Goal: Task Accomplishment & Management: Complete application form

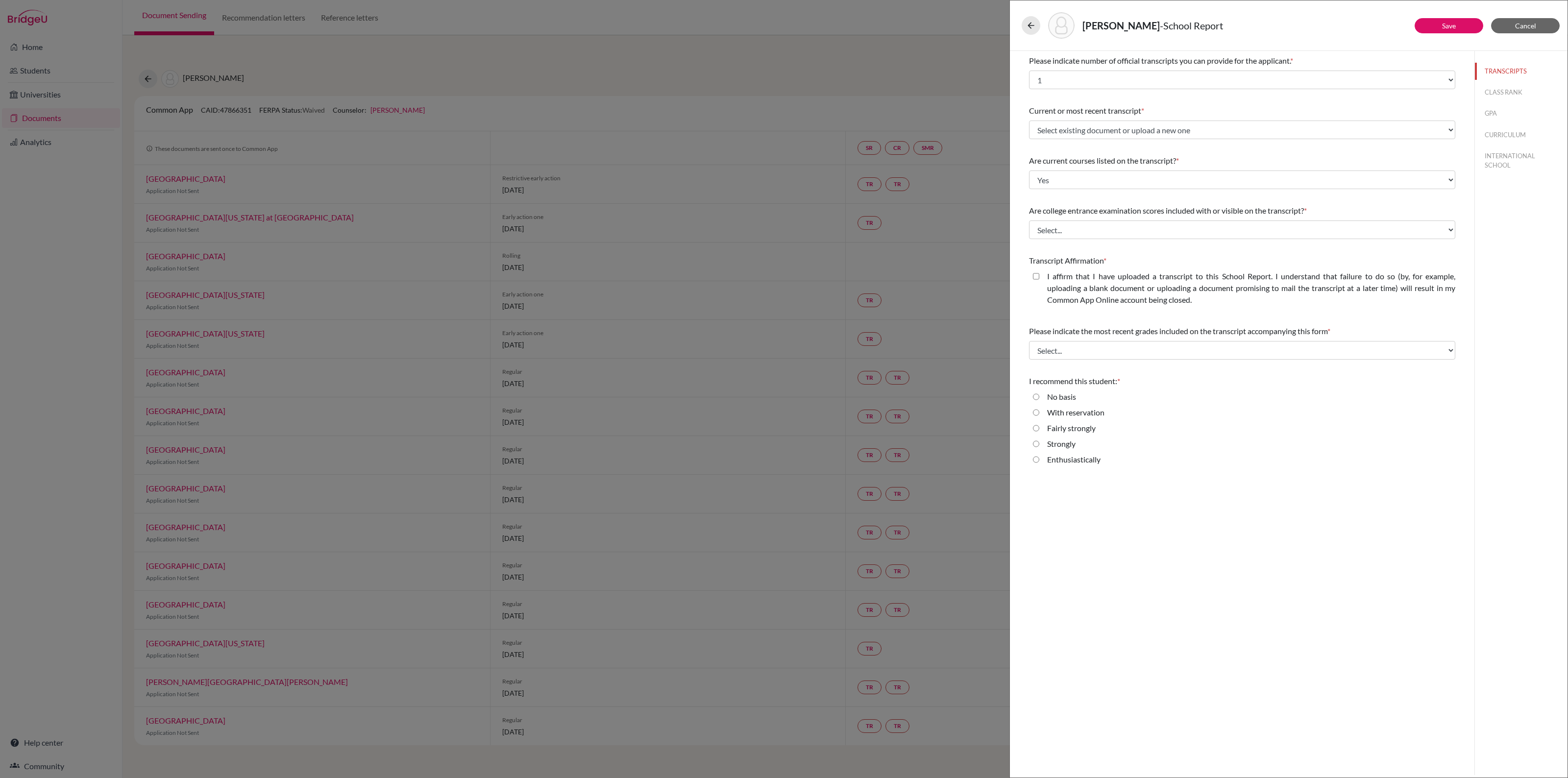
select select "1"
select select "0"
click at [1089, 227] on select "Select... Yes No" at bounding box center [1241, 229] width 427 height 18
select select "1"
click at [1029, 220] on select "Select... Yes No" at bounding box center [1241, 229] width 427 height 18
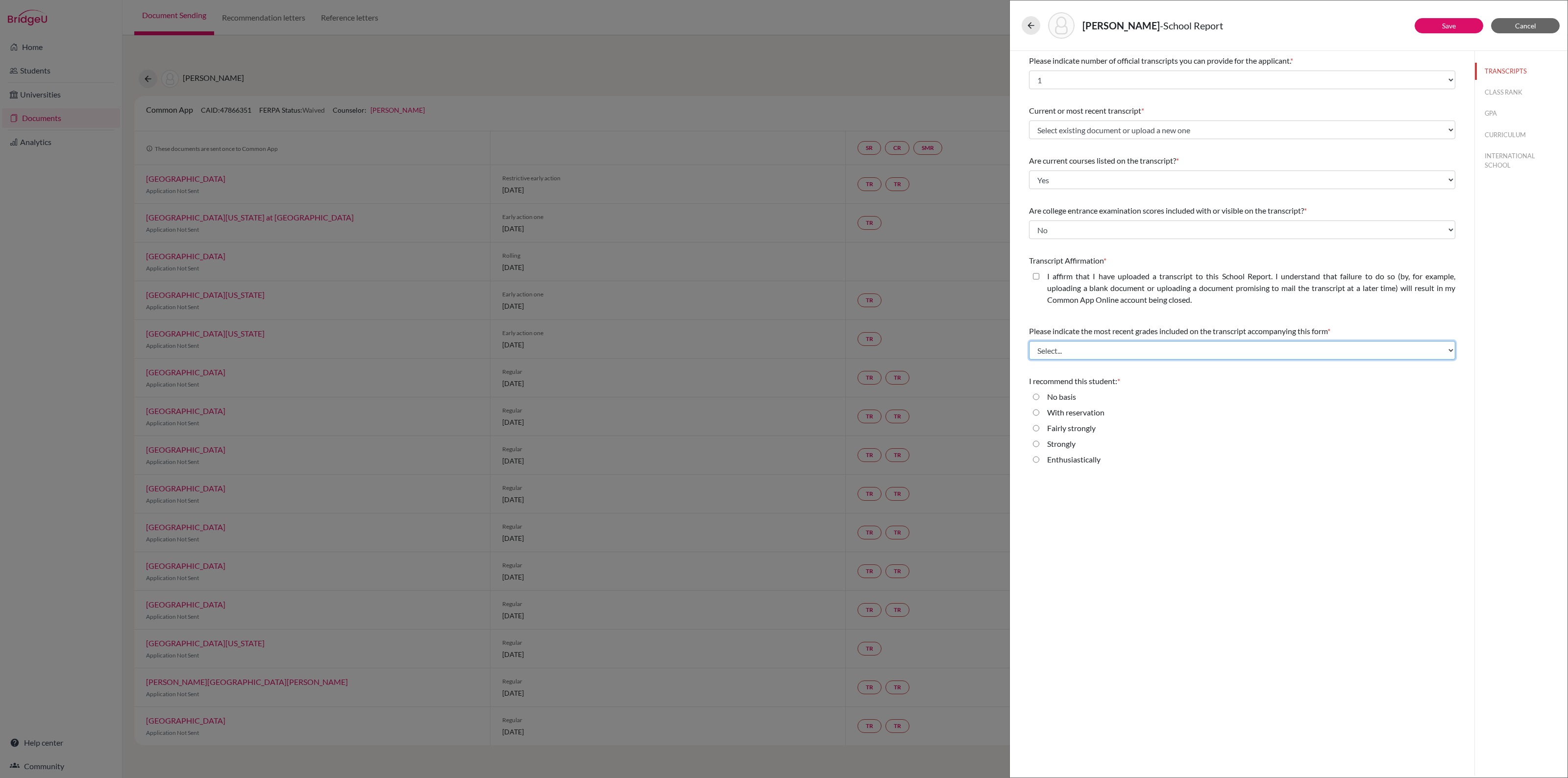
click at [1125, 351] on select "Select... Final junior year grades 1st Quarter senior year grades 2nd Quarter/1…" at bounding box center [1241, 350] width 427 height 18
select select "0"
click at [1029, 341] on select "Select... Final junior year grades 1st Quarter senior year grades 2nd Quarter/1…" at bounding box center [1241, 350] width 427 height 18
click at [1037, 443] on input "Strongly" at bounding box center [1036, 443] width 6 height 12
radio input "true"
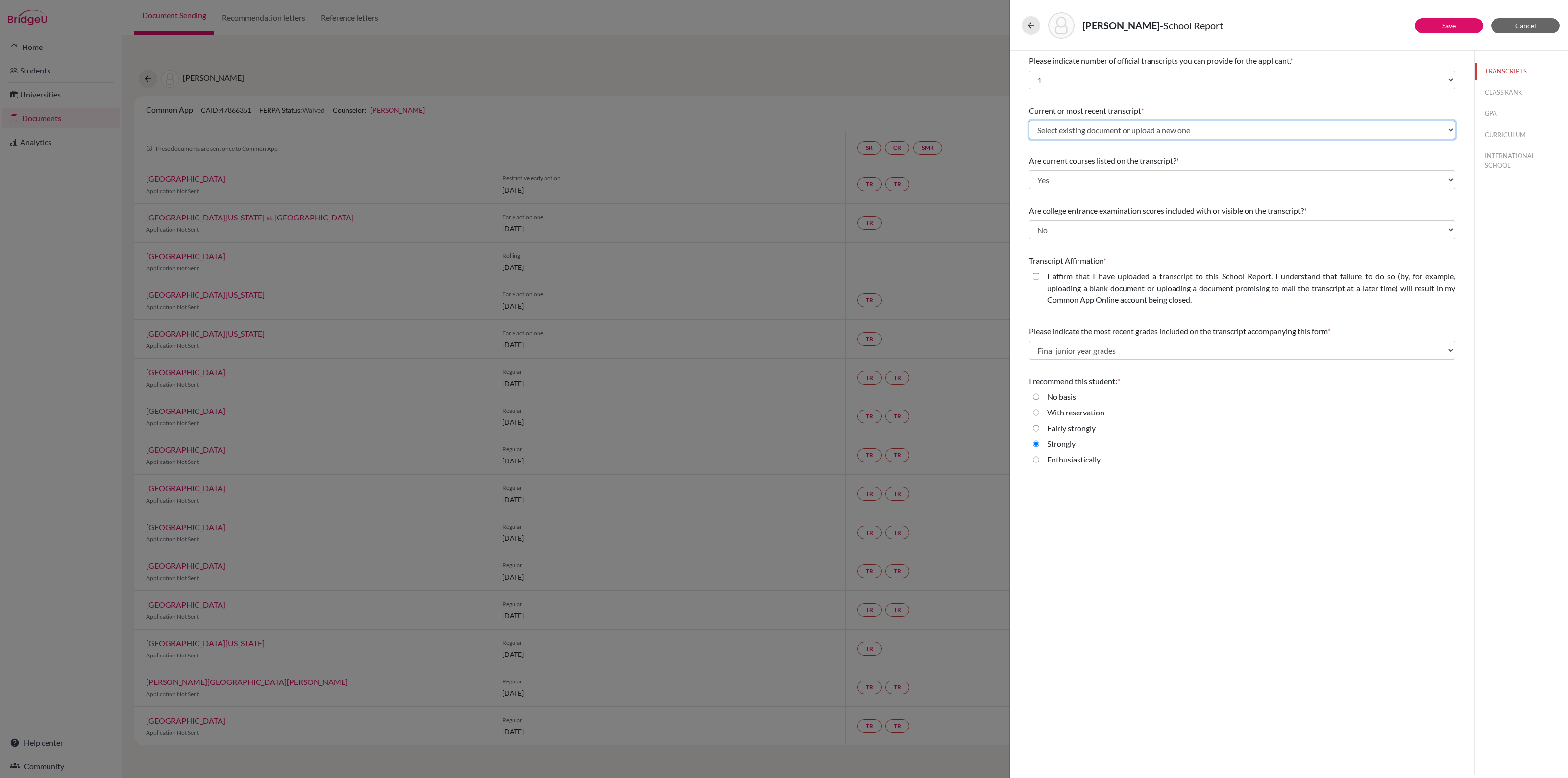
click at [1448, 130] on select "Select existing document or upload a new one Lisa Lee Predicted IB Grades Uploa…" at bounding box center [1241, 130] width 427 height 18
select select "686769"
click at [1029, 121] on select "Select existing document or upload a new one Lisa Lee Predicted IB Grades Uploa…" at bounding box center [1241, 130] width 427 height 18
click at [1501, 90] on button "CLASS RANK" at bounding box center [1522, 92] width 93 height 17
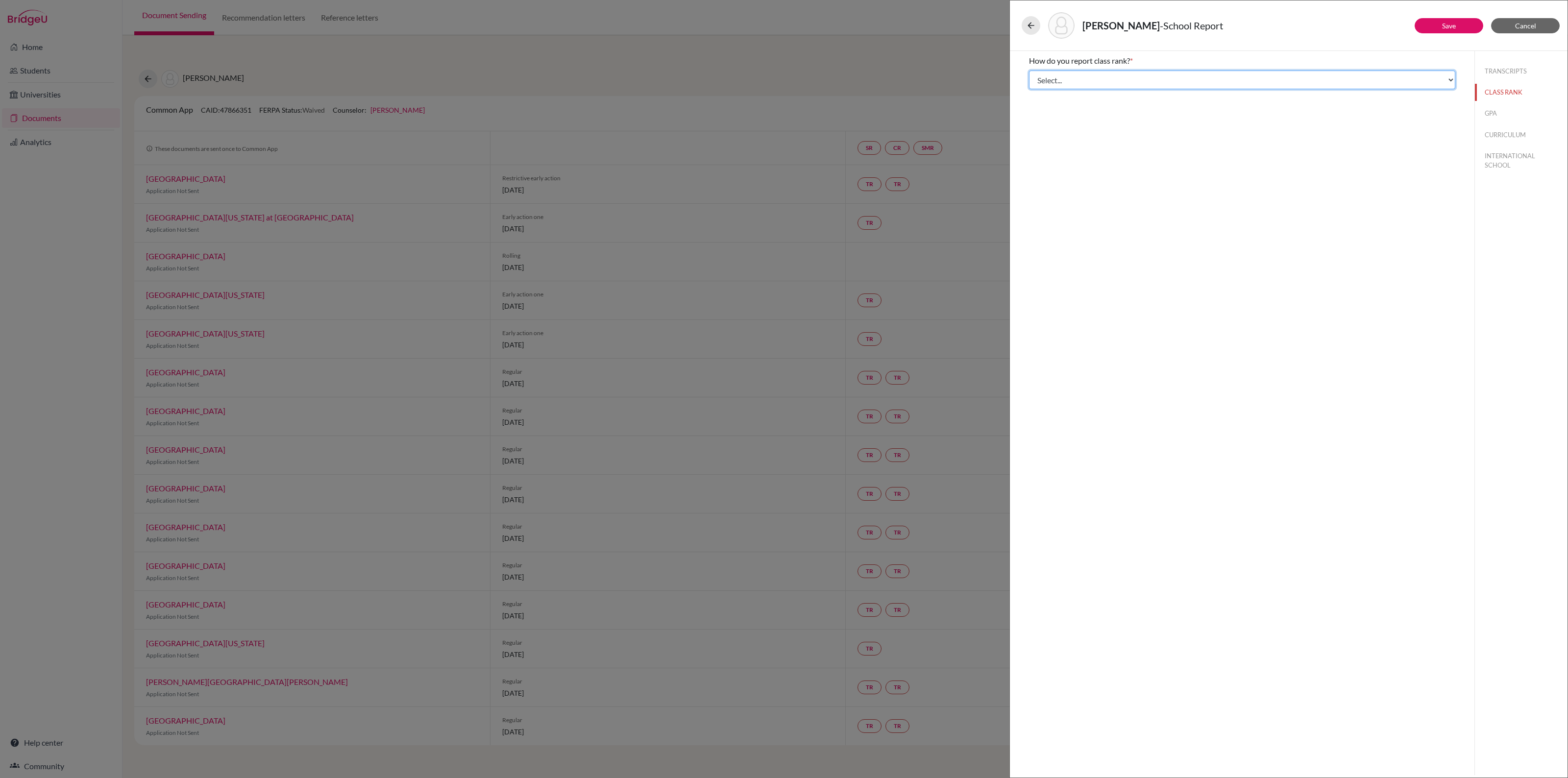
click at [1192, 84] on select "Select... Exact Decile Quintile Quartile None" at bounding box center [1241, 79] width 427 height 18
select select "5"
click at [1029, 70] on select "Select... Exact Decile Quintile Quartile None" at bounding box center [1241, 79] width 427 height 18
click at [1487, 110] on button "GPA" at bounding box center [1522, 113] width 93 height 17
click at [1035, 88] on input "No" at bounding box center [1036, 92] width 6 height 12
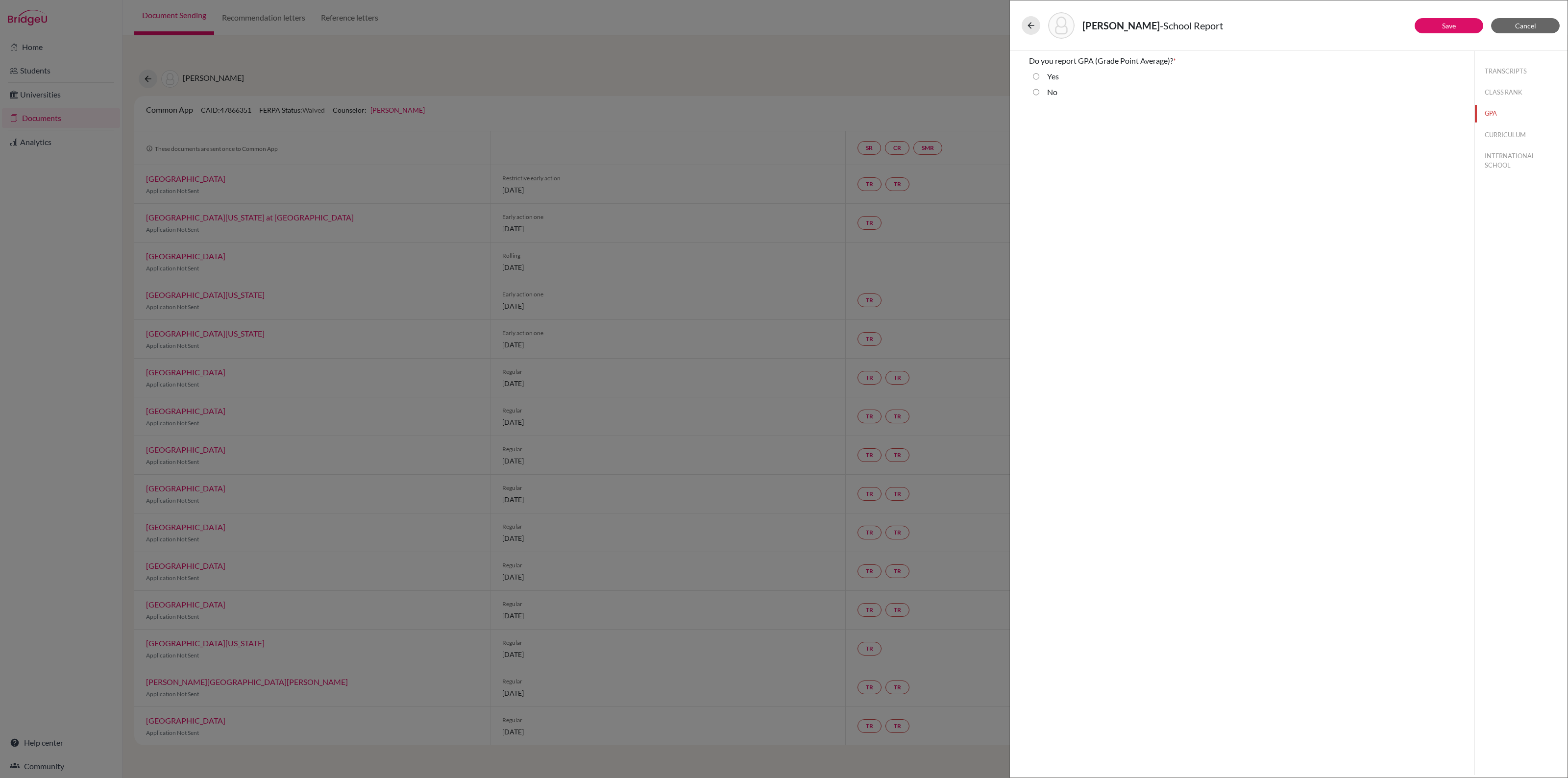
radio input "true"
click at [1500, 133] on button "CURRICULUM" at bounding box center [1522, 134] width 93 height 17
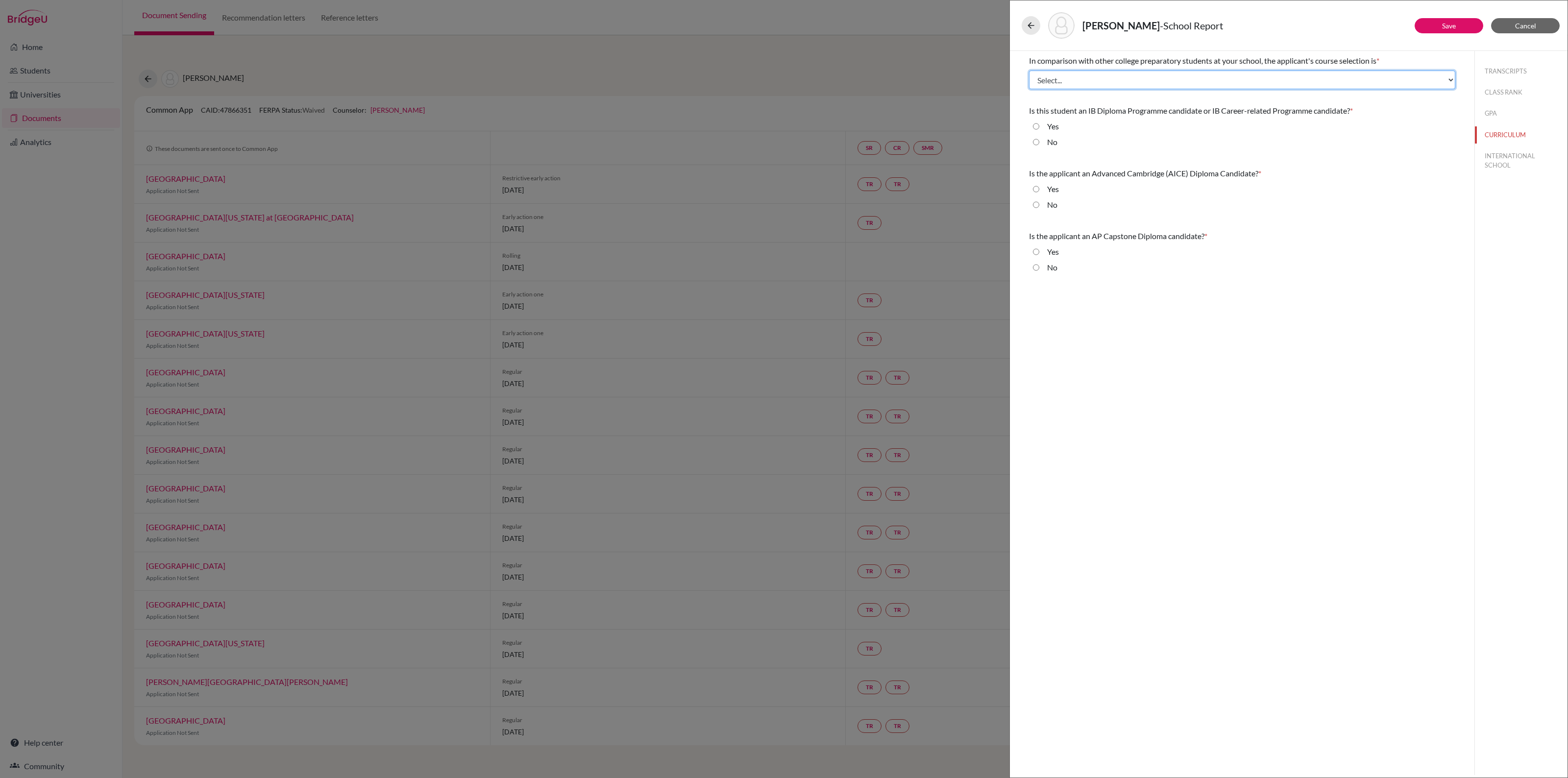
click at [1157, 79] on select "Select... Less than demanding Average Demanding Very demanding Most demanding P…" at bounding box center [1241, 79] width 427 height 18
select select "4"
click at [1029, 70] on select "Select... Less than demanding Average Demanding Very demanding Most demanding P…" at bounding box center [1241, 79] width 427 height 18
click at [1137, 86] on select "Select... Less than demanding Average Demanding Very demanding Most demanding P…" at bounding box center [1241, 79] width 427 height 18
drag, startPoint x: 1265, startPoint y: 299, endPoint x: 1262, endPoint y: 292, distance: 7.6
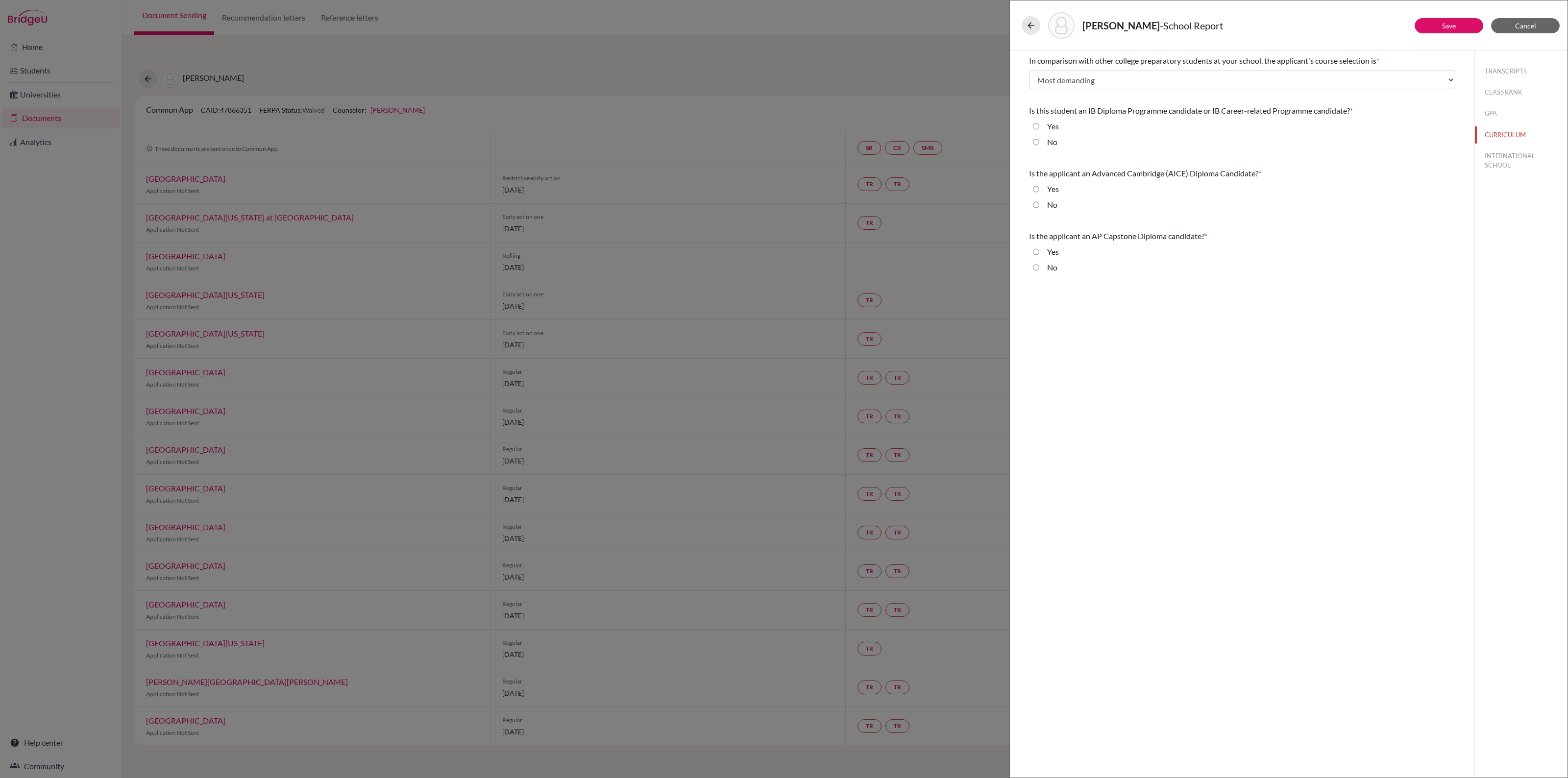
click at [1265, 299] on div "In comparison with other college preparatory students at your school, the appli…" at bounding box center [1242, 413] width 464 height 724
click at [1123, 82] on select "Select... Less than demanding Average Demanding Very demanding Most demanding P…" at bounding box center [1241, 79] width 427 height 18
click at [1275, 327] on div "In comparison with other college preparatory students at your school, the appli…" at bounding box center [1242, 413] width 464 height 724
click at [1038, 125] on input "Yes" at bounding box center [1036, 126] width 6 height 12
radio input "true"
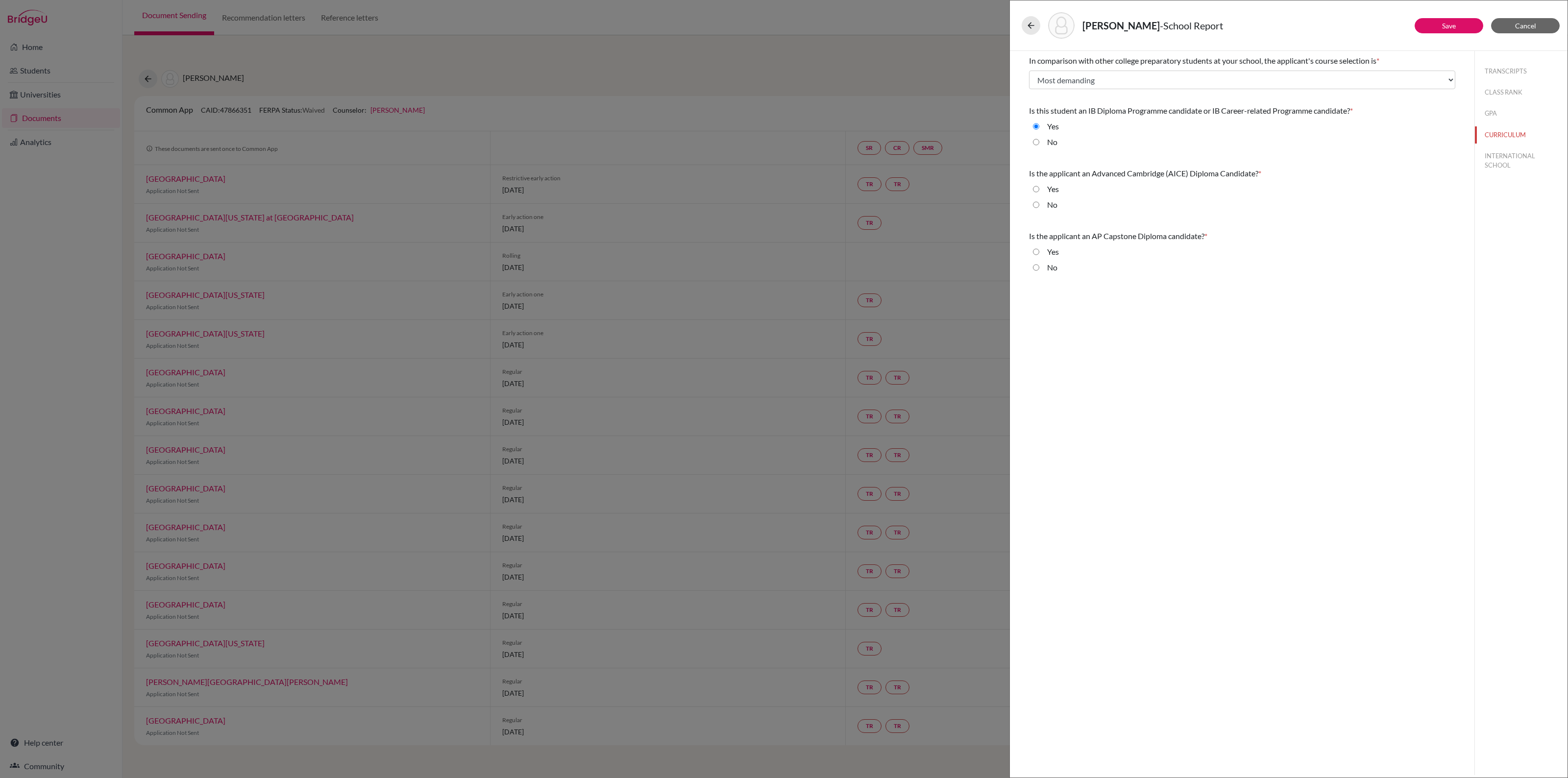
click at [1037, 205] on input "No" at bounding box center [1036, 205] width 6 height 12
radio input "true"
click at [1037, 268] on input "No" at bounding box center [1036, 267] width 6 height 12
radio input "true"
click at [1500, 160] on button "INTERNATIONAL SCHOOL" at bounding box center [1522, 160] width 93 height 26
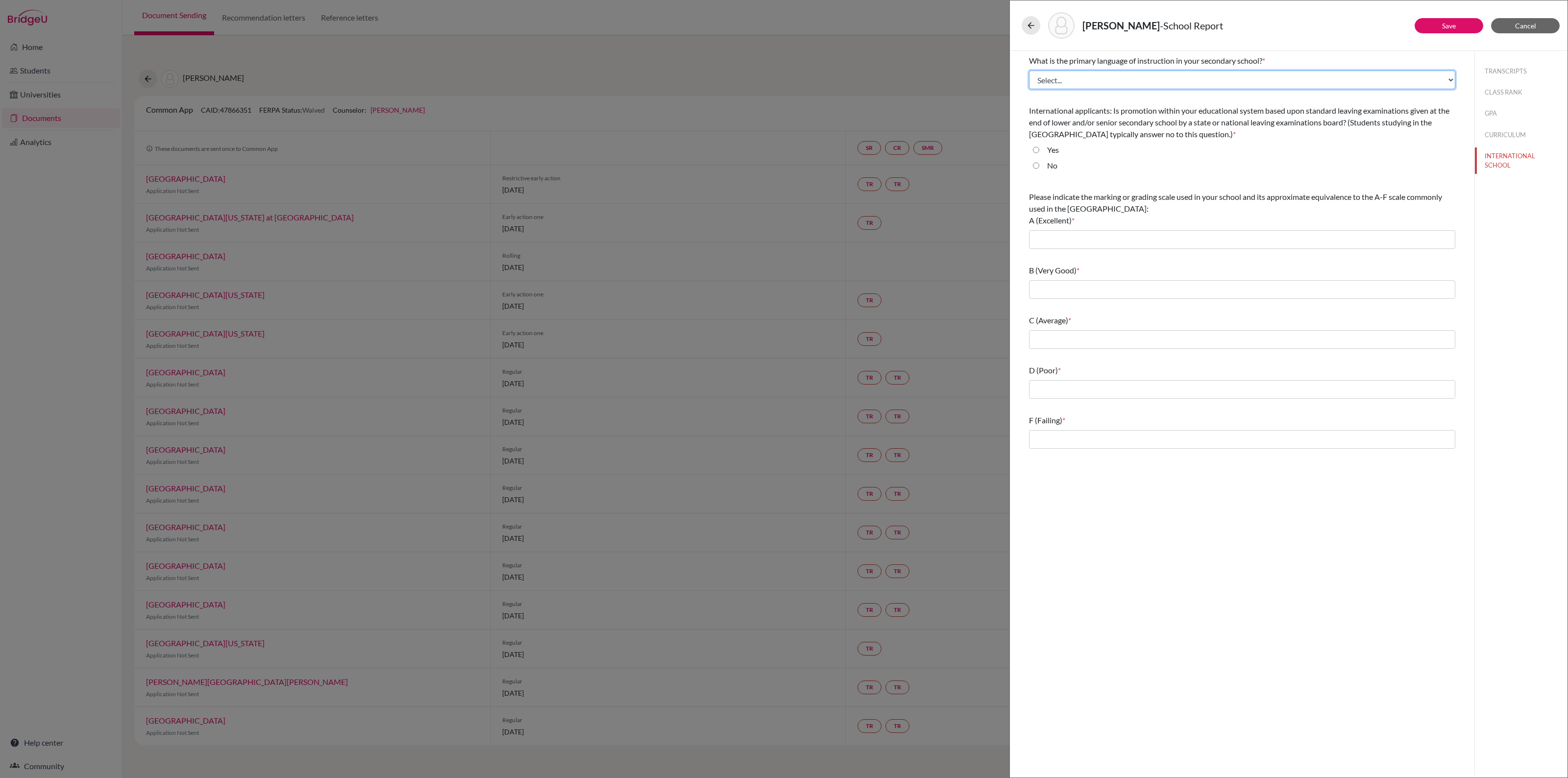
click at [1133, 79] on select "Select... Albanian Arabic Armenian Assamese Azerbaijani Belarusian Bengali Bulg…" at bounding box center [1241, 79] width 427 height 18
select select "14"
click at [1029, 70] on select "Select... Albanian Arabic Armenian Assamese Azerbaijani Belarusian Bengali Bulg…" at bounding box center [1241, 79] width 427 height 18
click at [1035, 167] on input "No" at bounding box center [1036, 166] width 6 height 12
radio input "true"
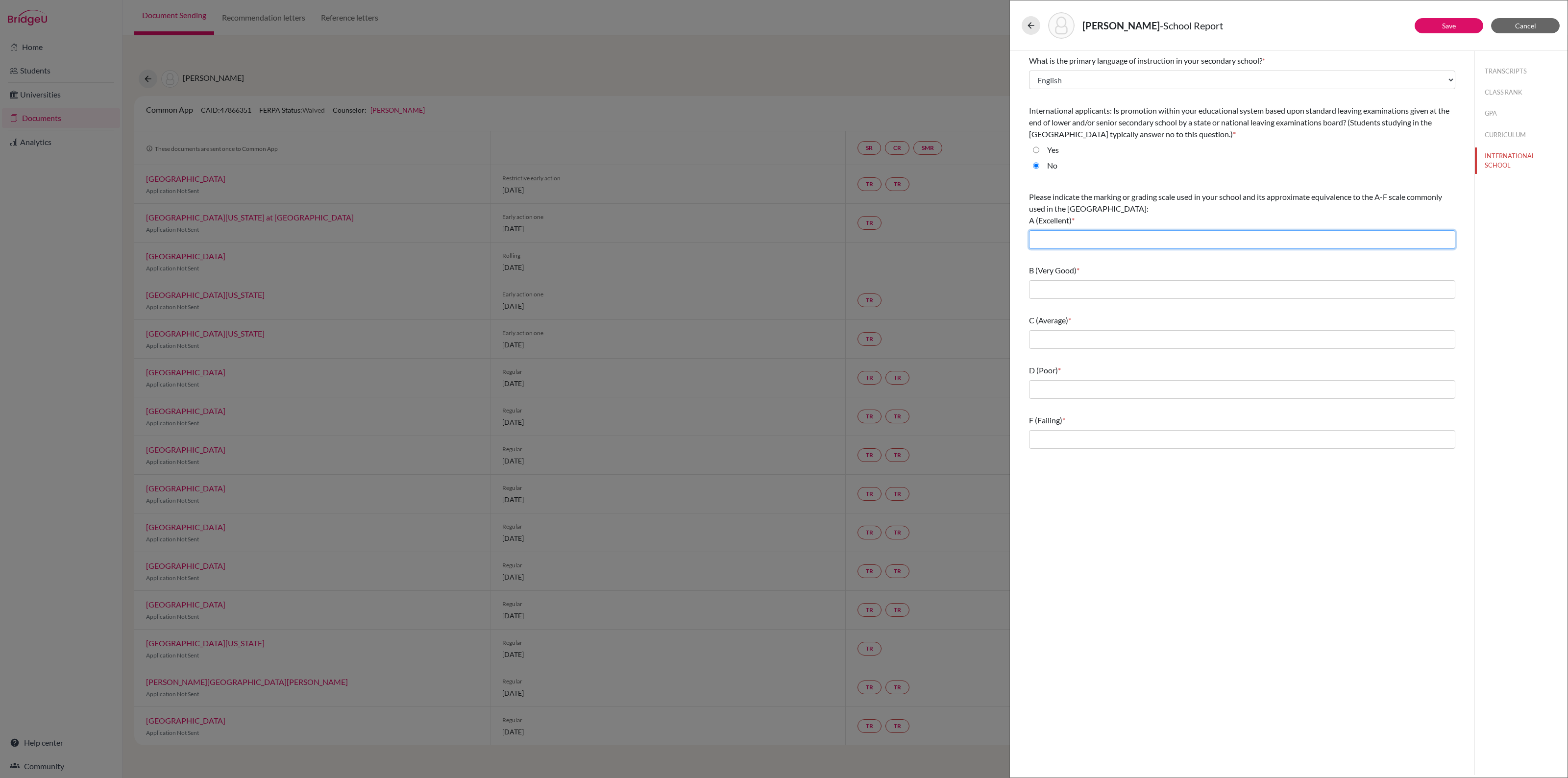
click at [1056, 246] on input "text" at bounding box center [1241, 239] width 427 height 18
type input "6 and 7 (IB scale)"
click at [1052, 292] on input "text" at bounding box center [1241, 289] width 427 height 18
type input "5 (IB scale)"
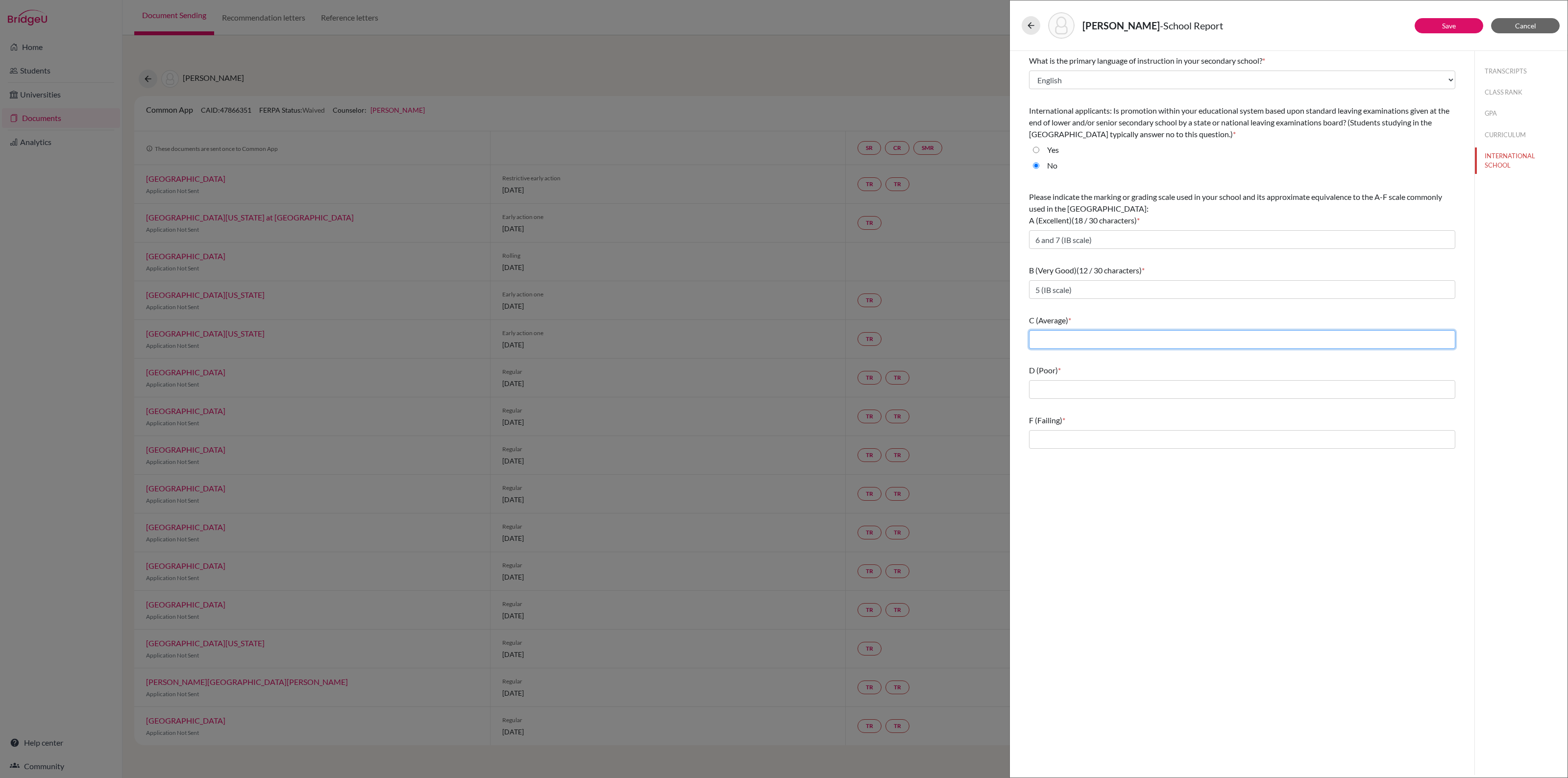
click at [1065, 343] on input "text" at bounding box center [1241, 339] width 427 height 18
type input "4 (IB scale)"
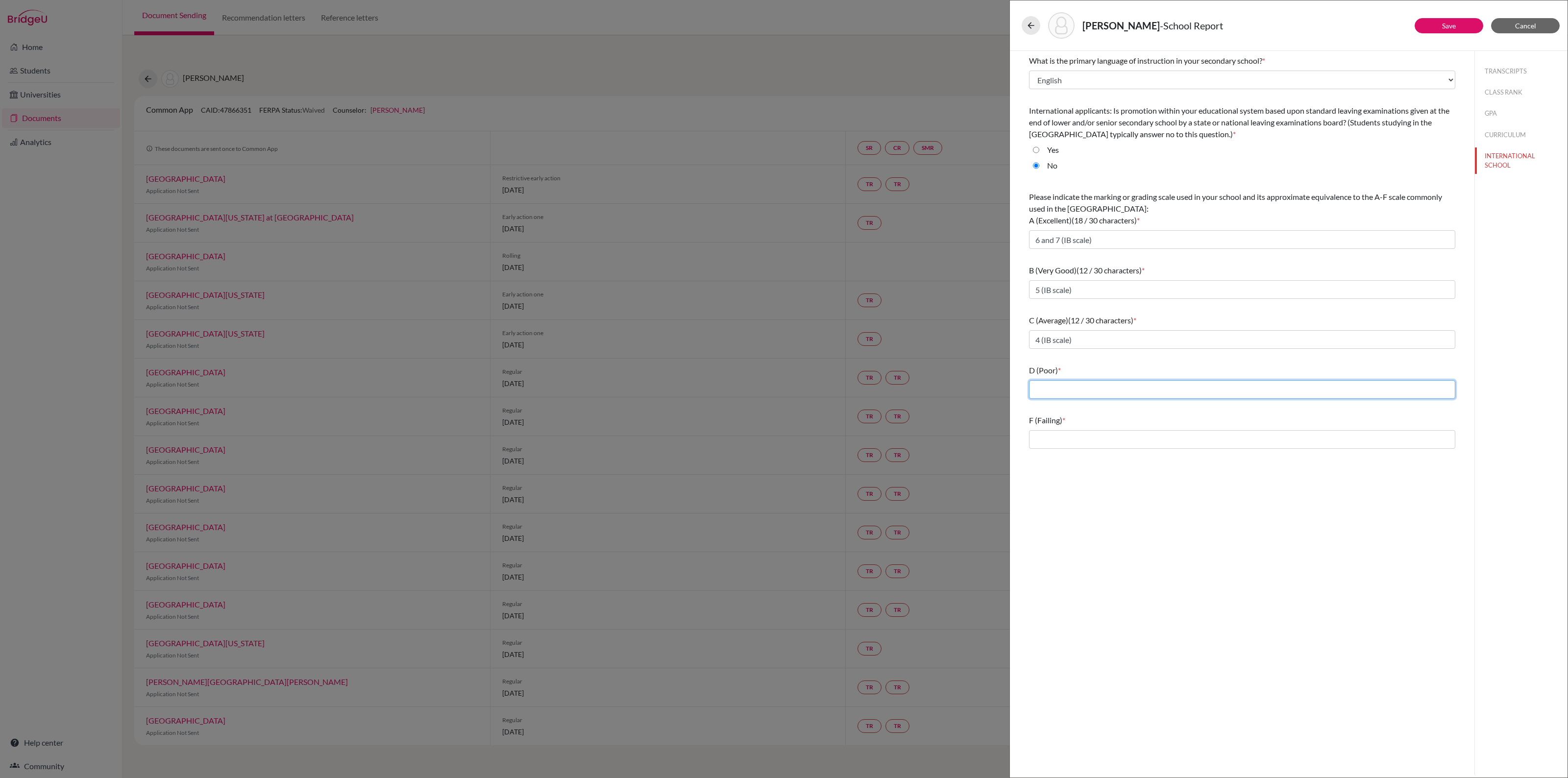
click at [1057, 388] on input "text" at bounding box center [1241, 389] width 427 height 18
type input "3 (IB scale)"
click at [1039, 439] on input "text" at bounding box center [1241, 439] width 427 height 18
type input "1 and 2 (IB scale)"
click at [1504, 65] on button "TRANSCRIPTS" at bounding box center [1522, 70] width 93 height 17
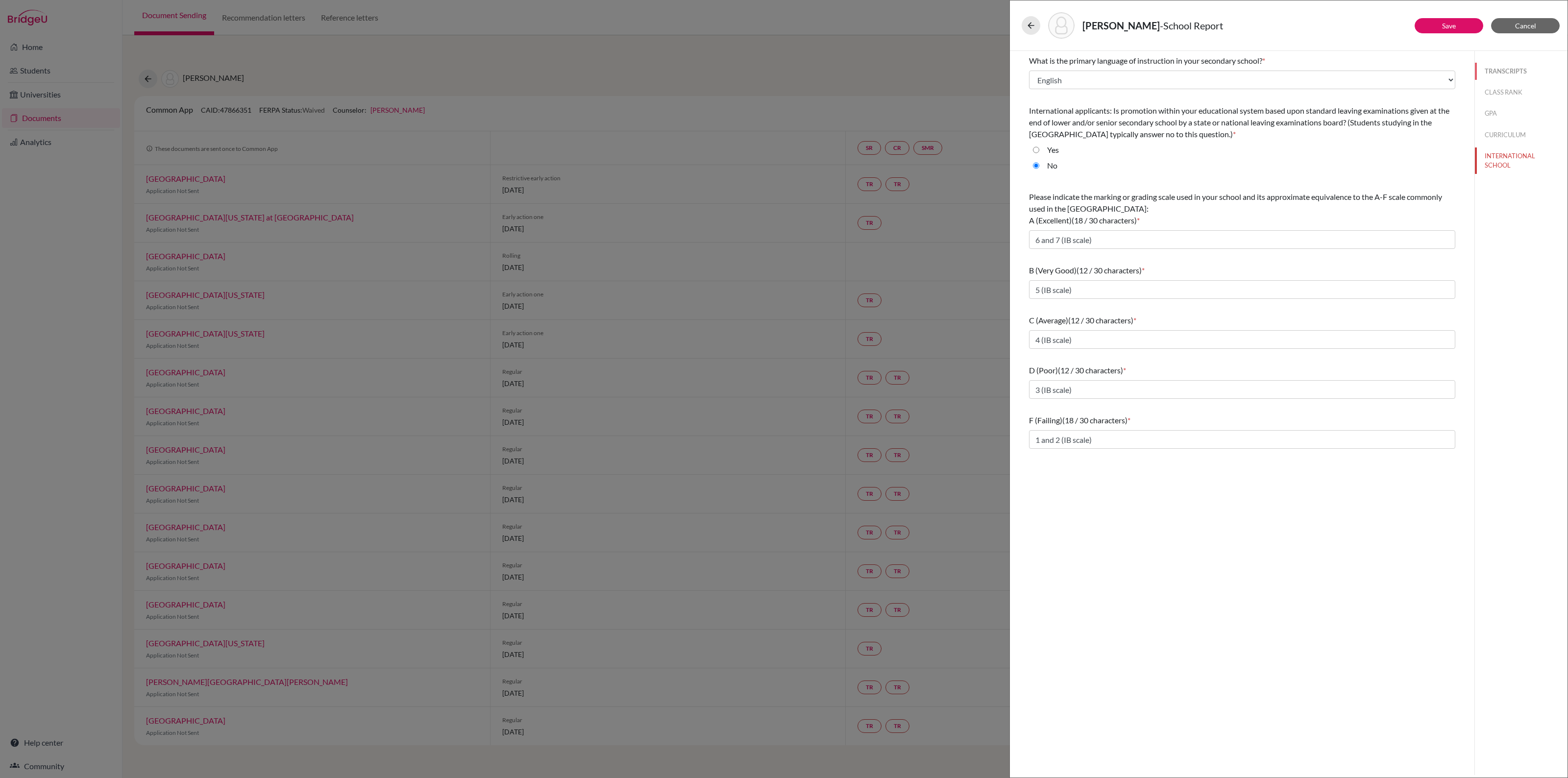
select select "1"
select select "0"
select select "686769"
select select "0"
select select "1"
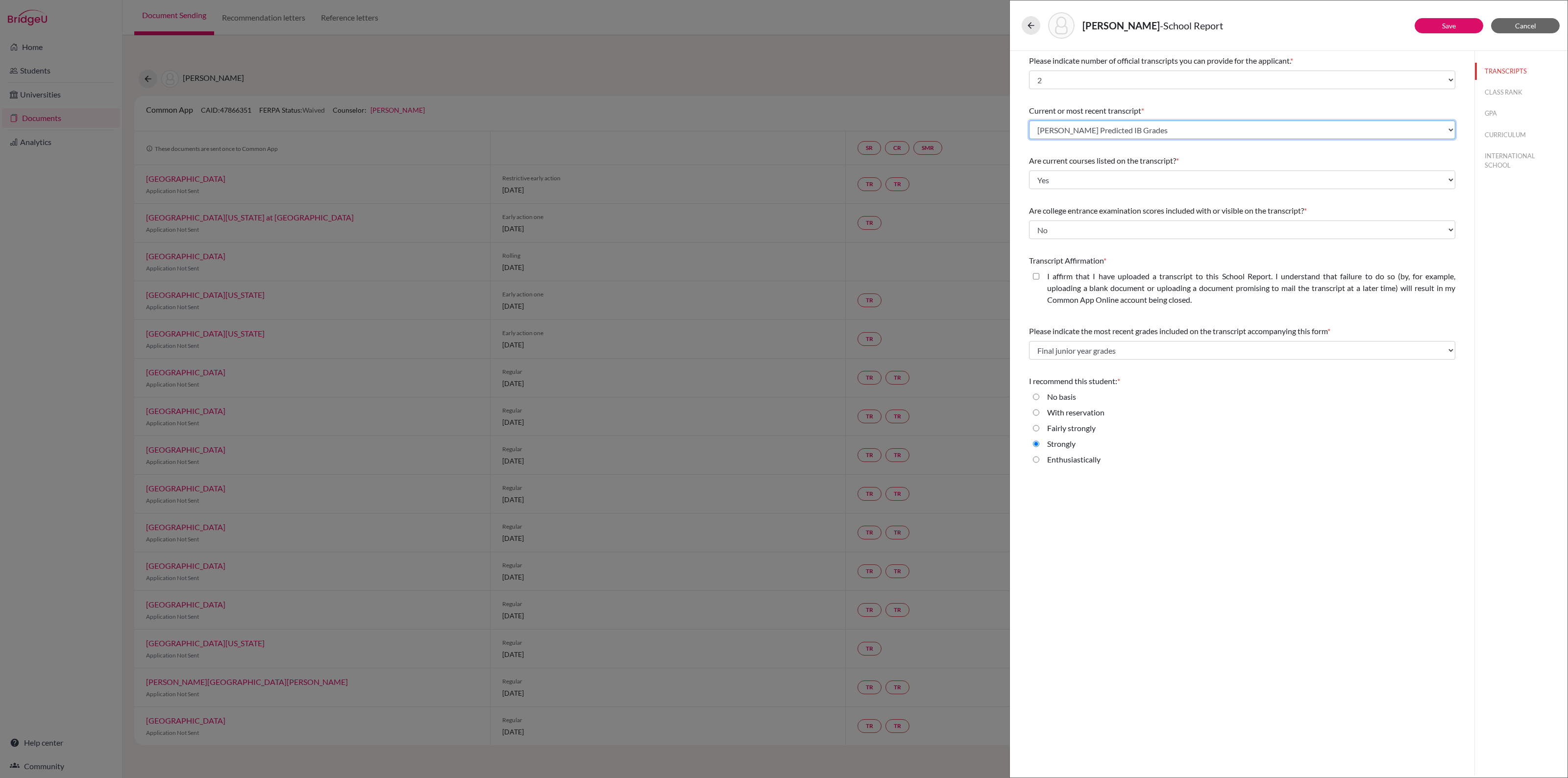
click at [1453, 130] on select "Select existing document or upload a new one Lisa Lee Predicted IB Grades Uploa…" at bounding box center [1241, 130] width 427 height 18
click at [1455, 122] on div "Current or most recent transcript * Select existing document or upload a new on…" at bounding box center [1241, 122] width 427 height 42
click at [1037, 277] on closed\ "I affirm that I have uploaded a transcript to this School Report. I understand …" at bounding box center [1036, 276] width 6 height 12
checkbox closed\ "true"
click at [1454, 25] on link "Save" at bounding box center [1449, 26] width 14 height 8
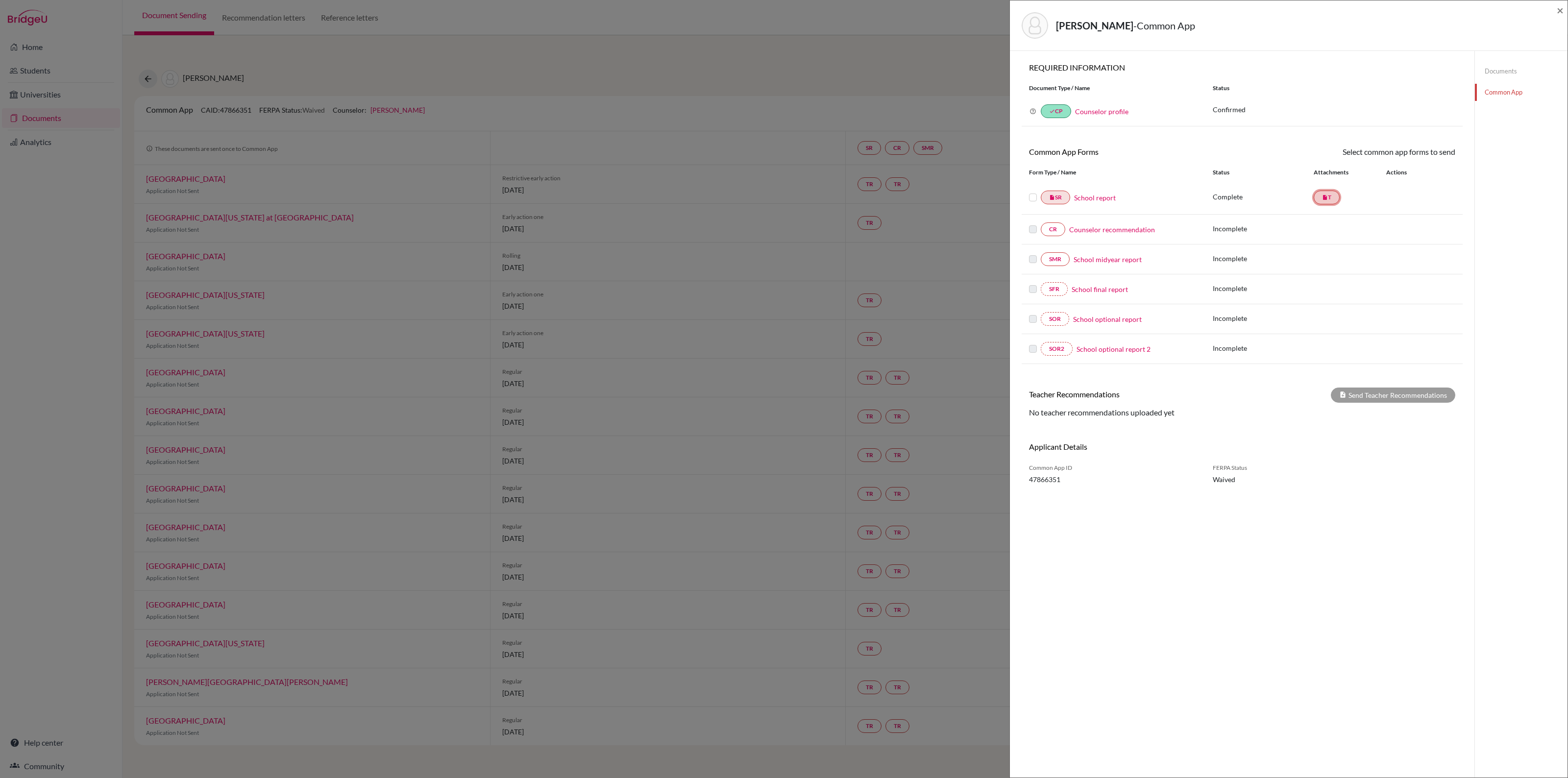
click at [1313, 202] on link "insert_drive_file T" at bounding box center [1326, 197] width 26 height 14
click at [1488, 76] on link "Documents" at bounding box center [1522, 70] width 93 height 17
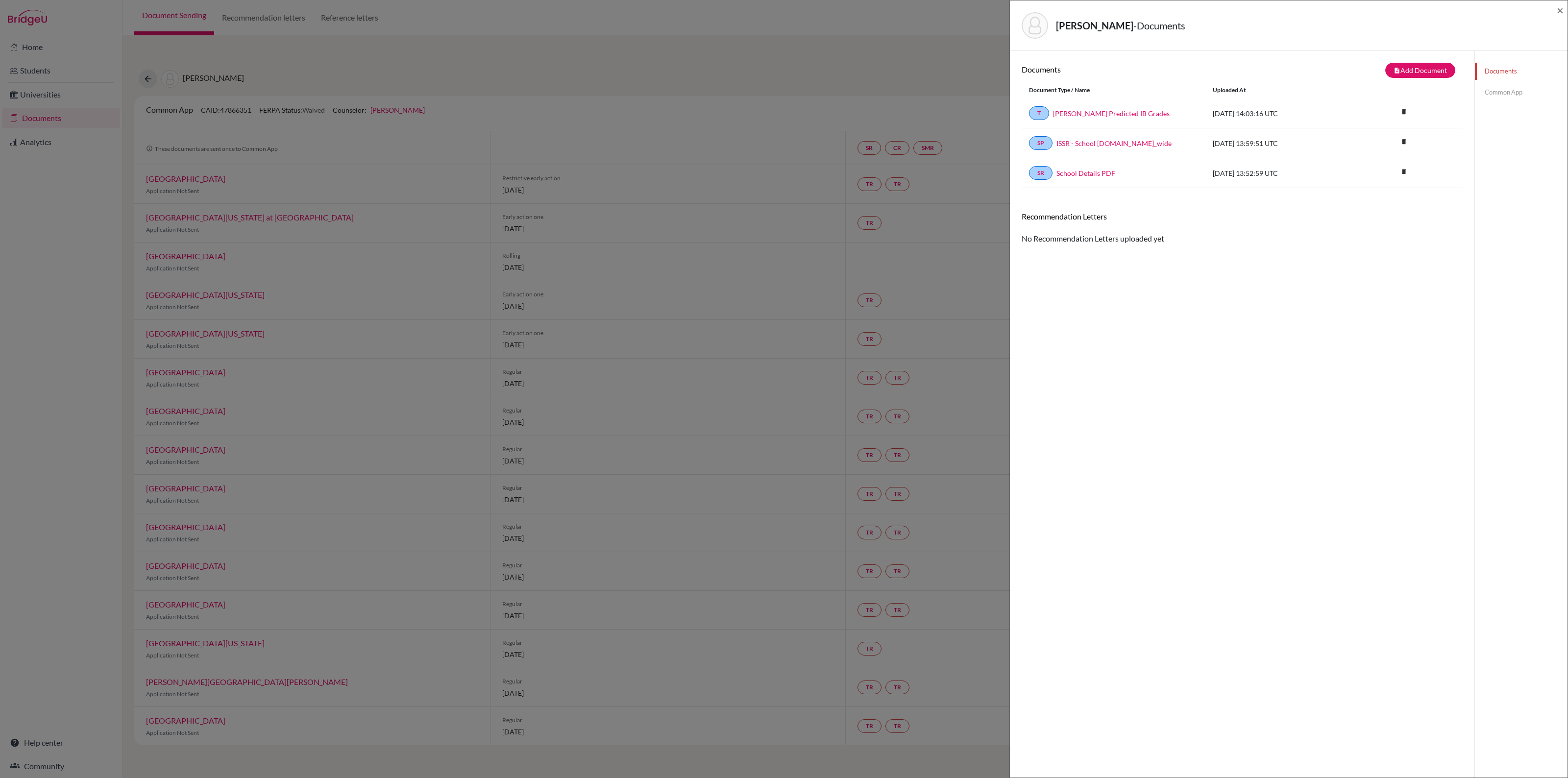
click at [1490, 94] on link "Common App" at bounding box center [1522, 92] width 93 height 17
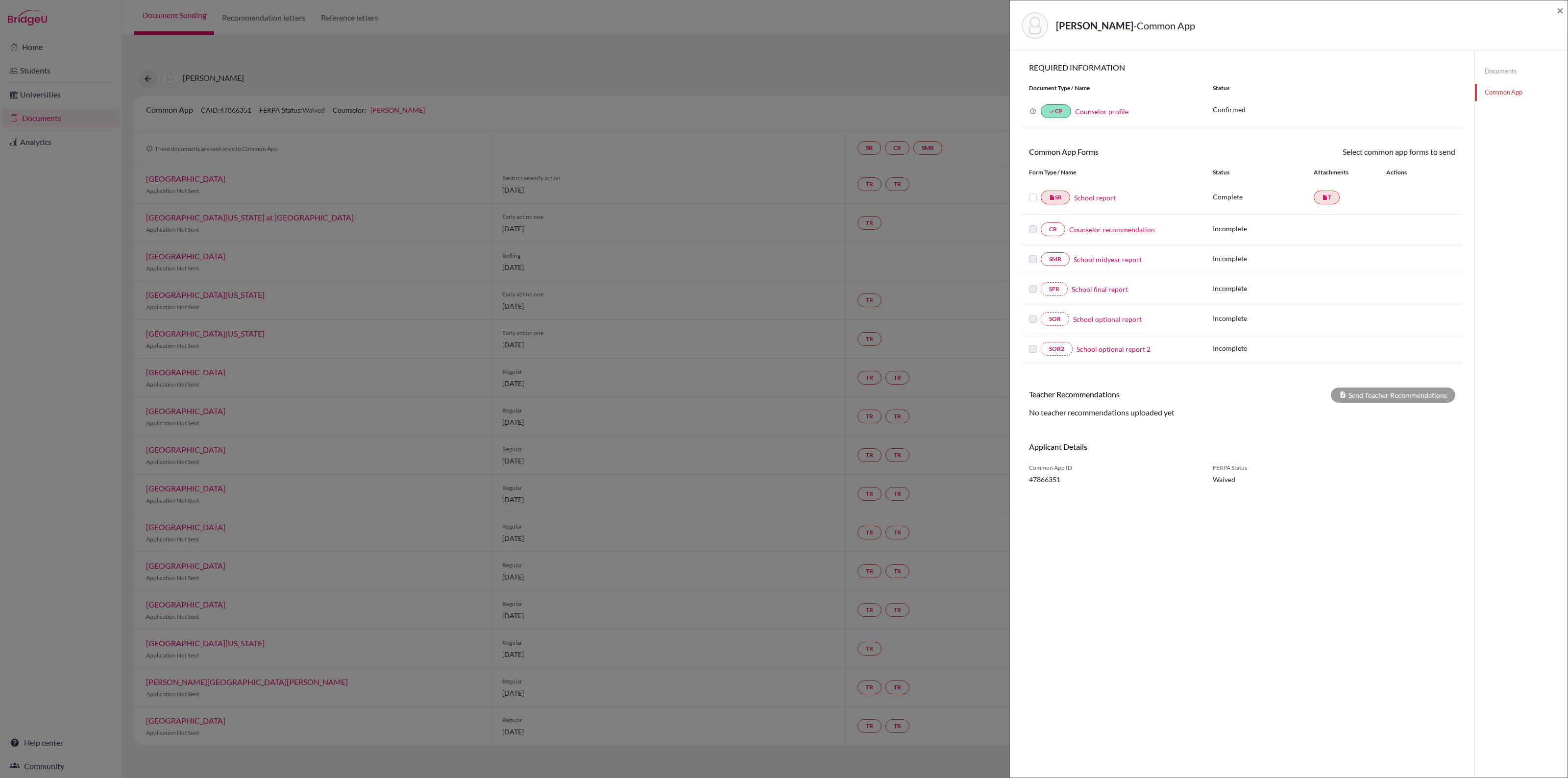
click at [1487, 77] on link "Documents" at bounding box center [1522, 70] width 93 height 17
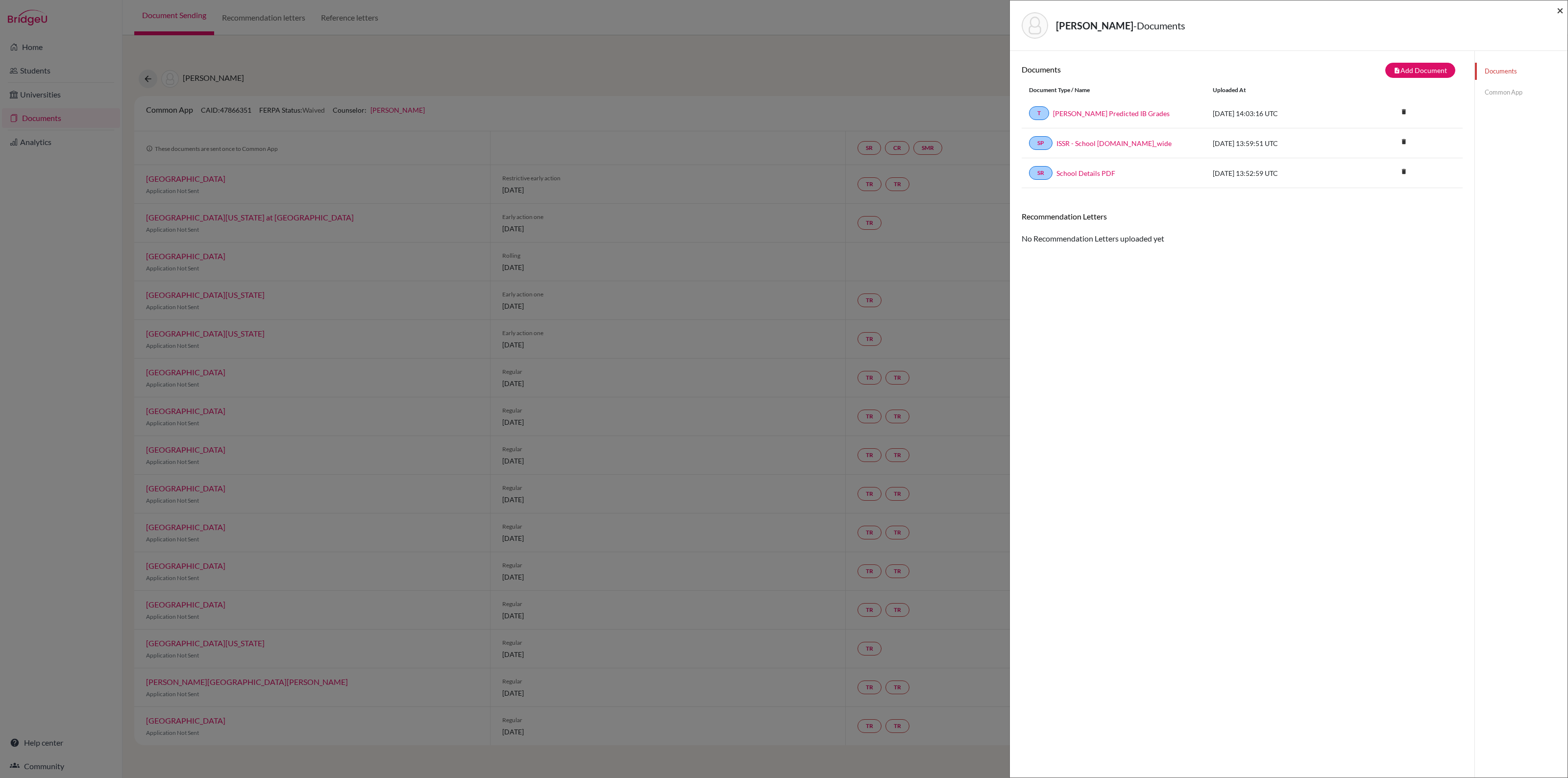
click at [1559, 12] on span "×" at bounding box center [1560, 10] width 7 height 14
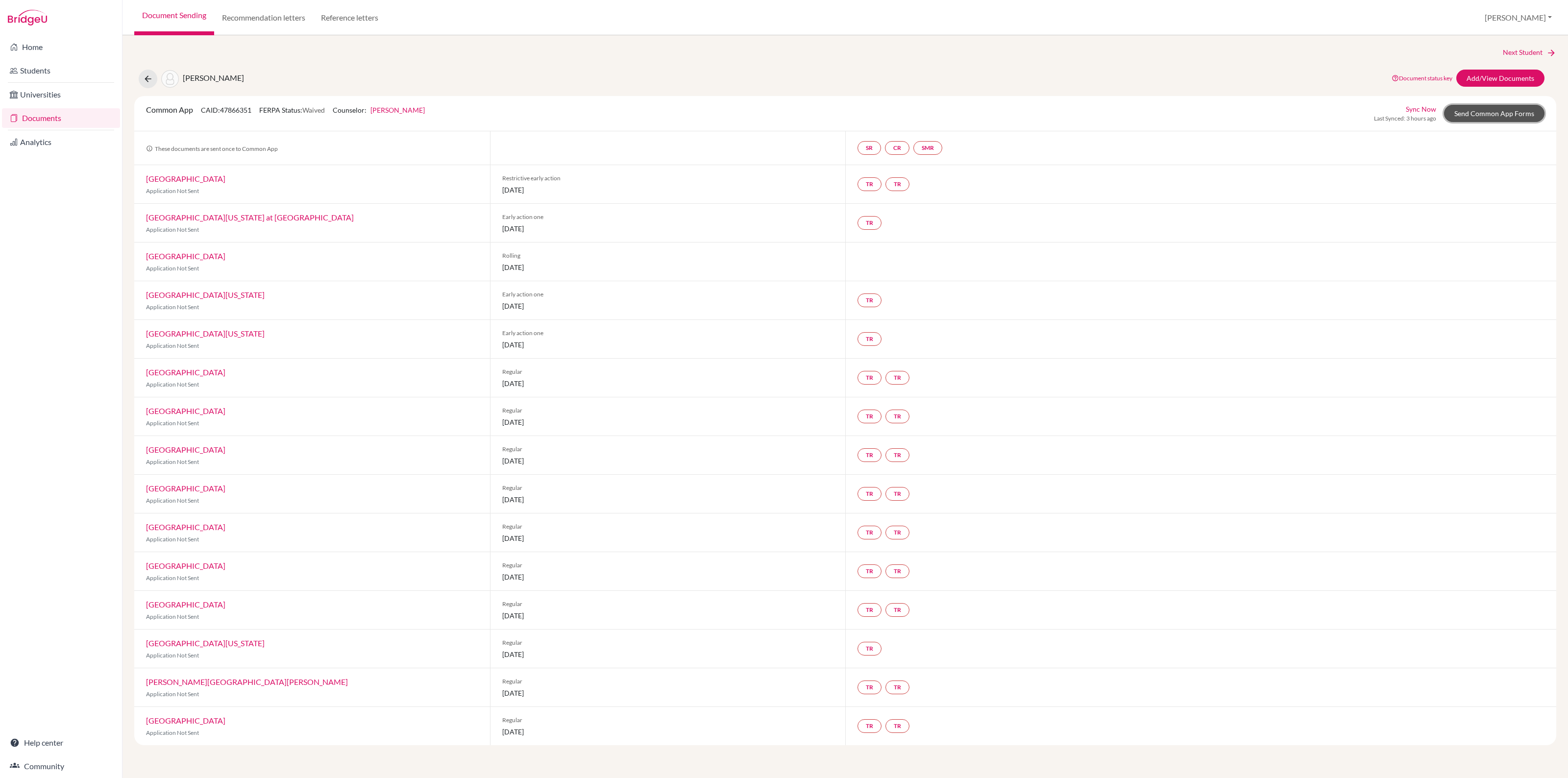
click at [1481, 114] on link "Send Common App Forms" at bounding box center [1494, 113] width 100 height 17
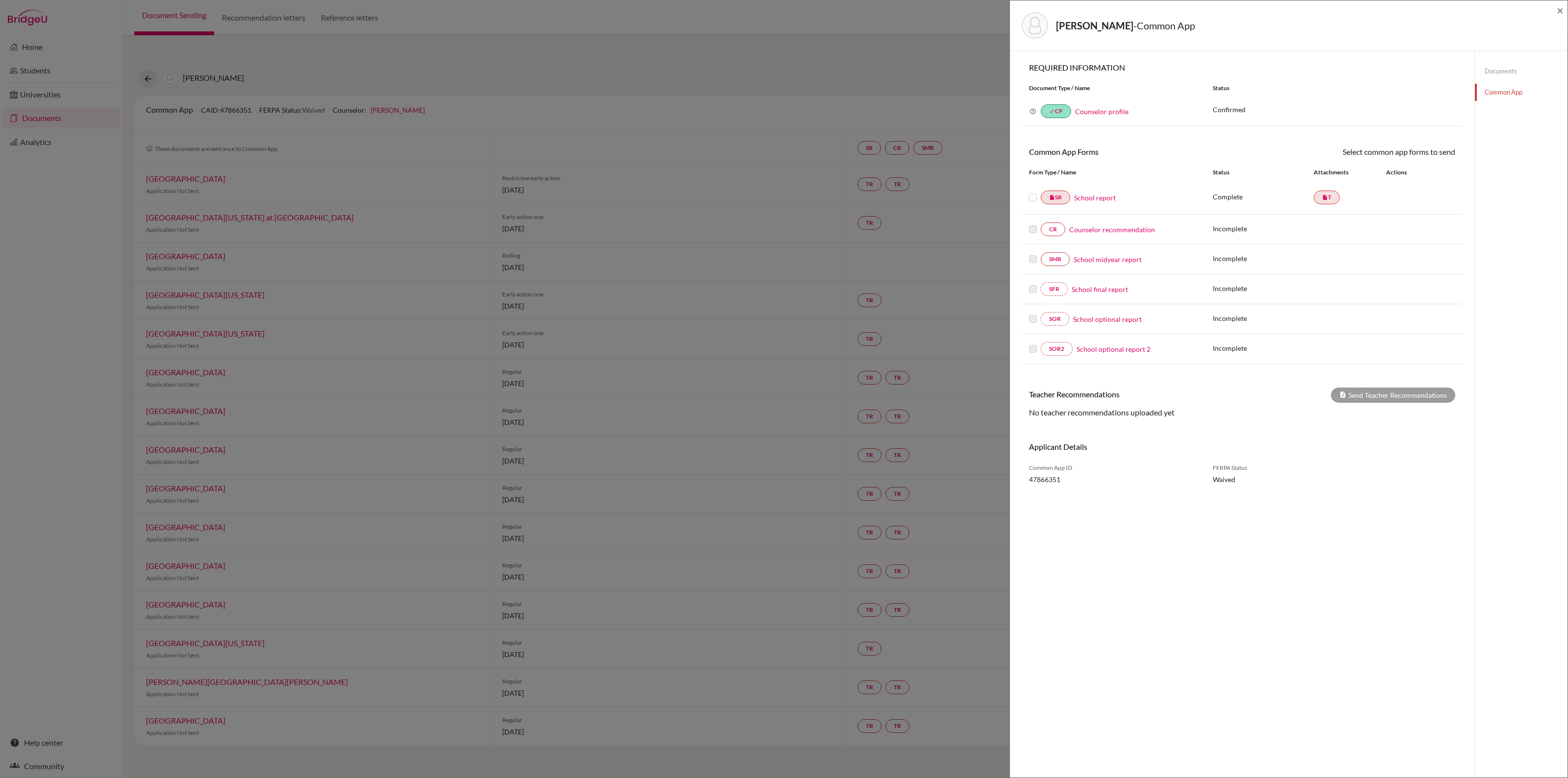
drag, startPoint x: 1481, startPoint y: 114, endPoint x: 1361, endPoint y: 86, distance: 123.2
click at [1361, 86] on div "Status" at bounding box center [1333, 88] width 257 height 9
click at [1557, 13] on span "×" at bounding box center [1560, 10] width 7 height 14
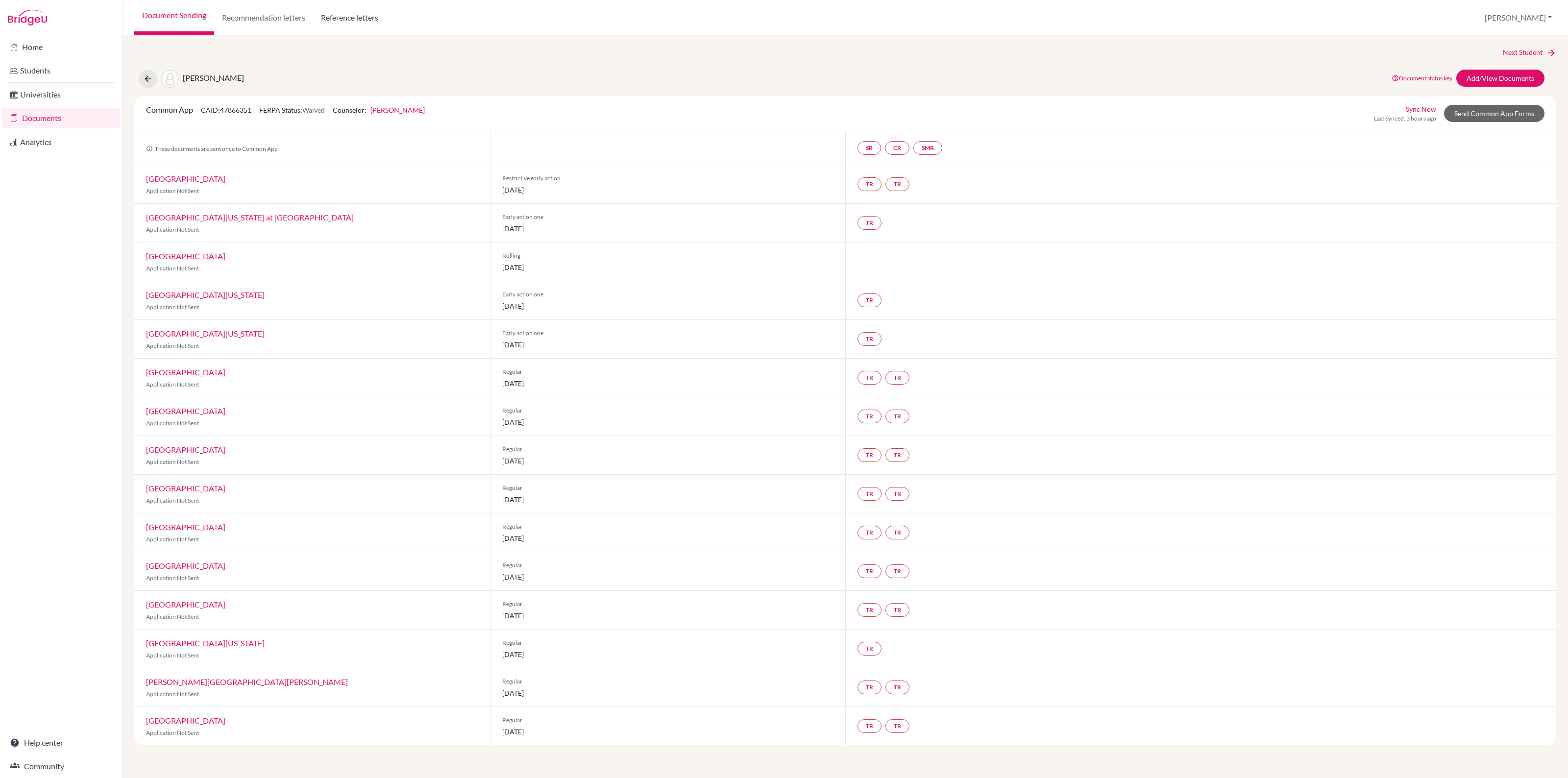
click at [351, 14] on link "Reference letters" at bounding box center [349, 18] width 73 height 35
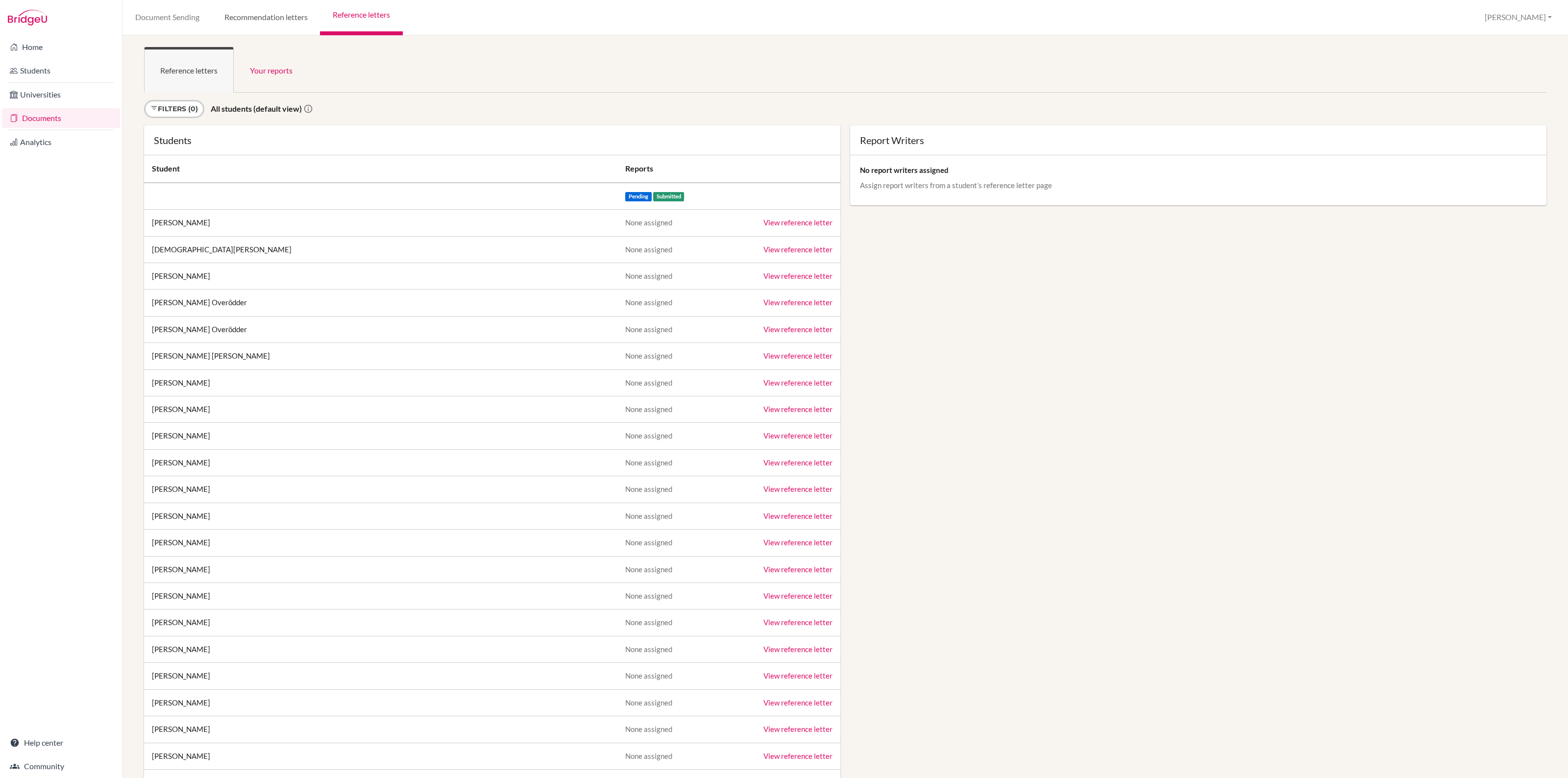
click at [293, 17] on link "Recommendation letters" at bounding box center [265, 18] width 108 height 35
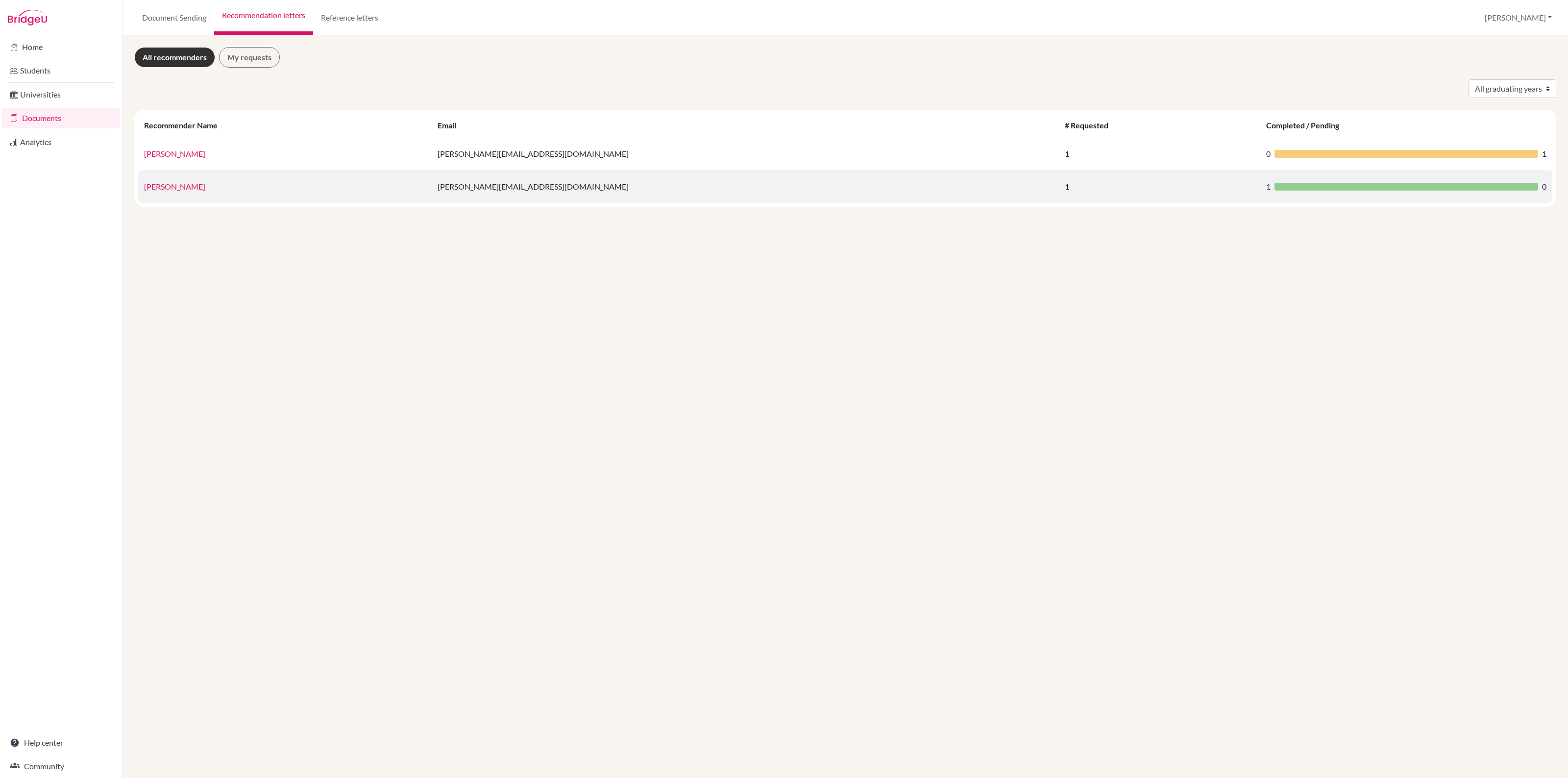
click at [1274, 186] on div at bounding box center [1406, 186] width 263 height 8
click at [174, 182] on link "Tony Presland" at bounding box center [174, 186] width 62 height 10
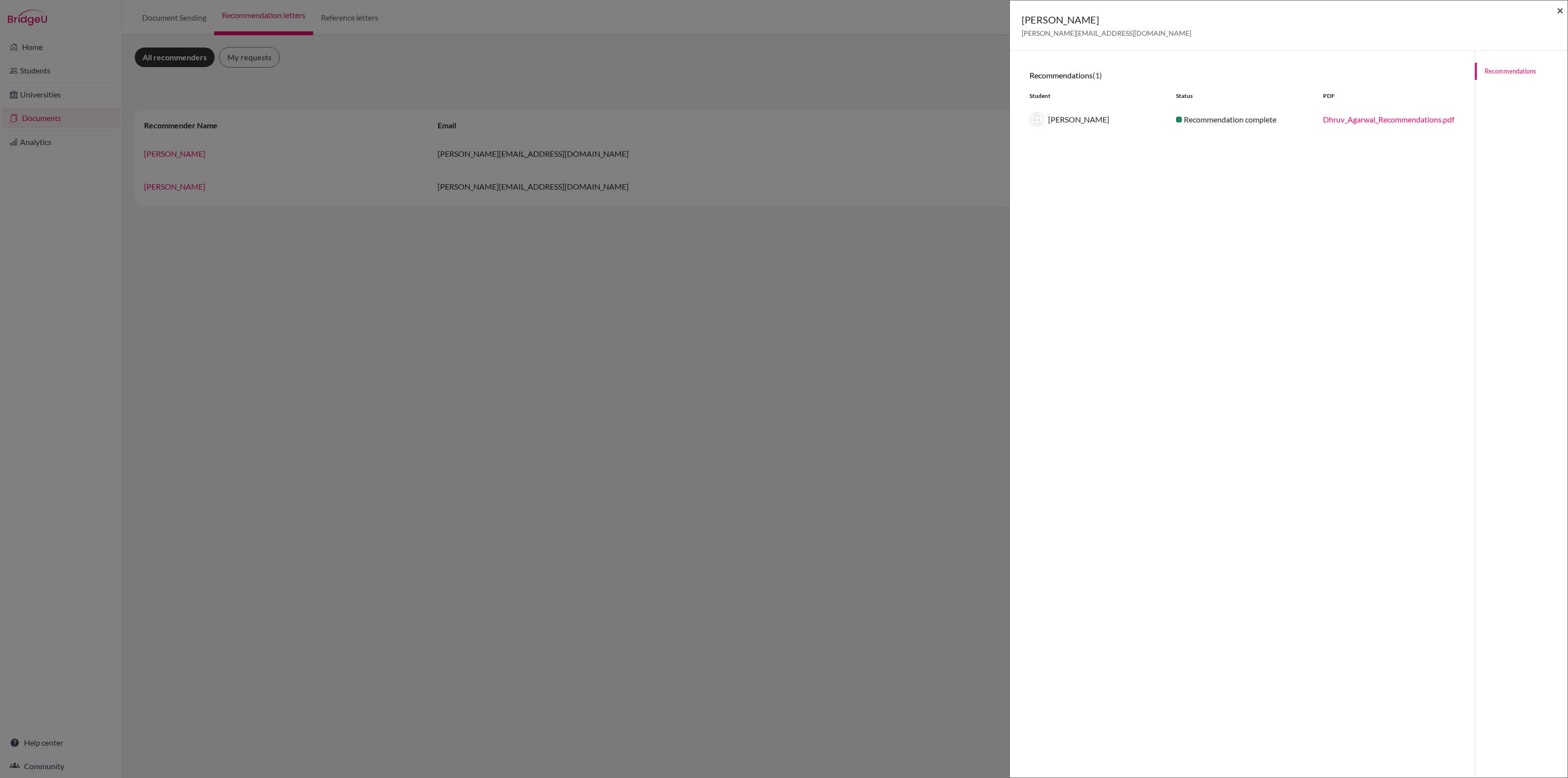
click at [1559, 12] on span "×" at bounding box center [1560, 10] width 7 height 14
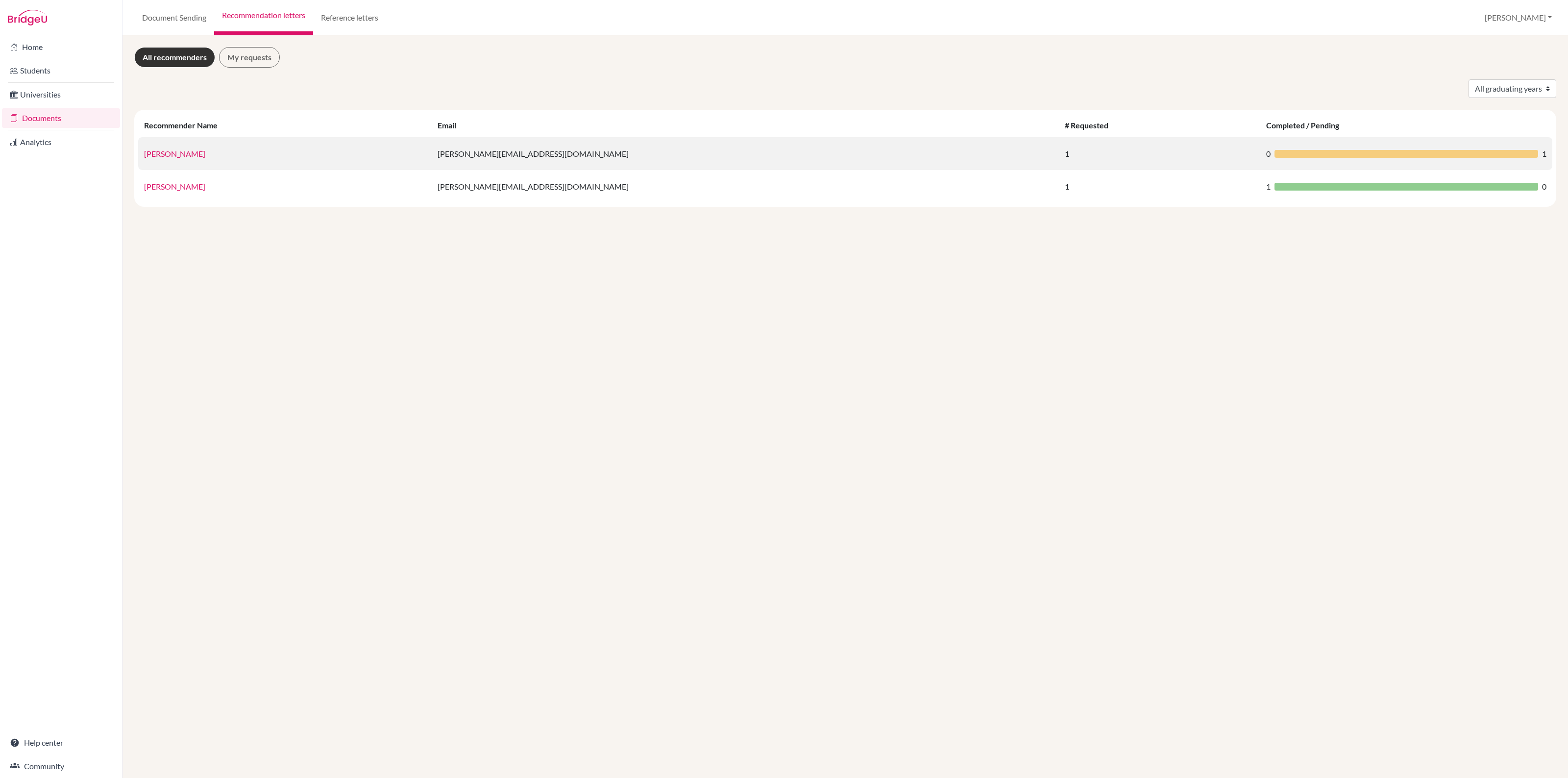
click at [184, 154] on link "Julia Tsygan" at bounding box center [174, 154] width 62 height 10
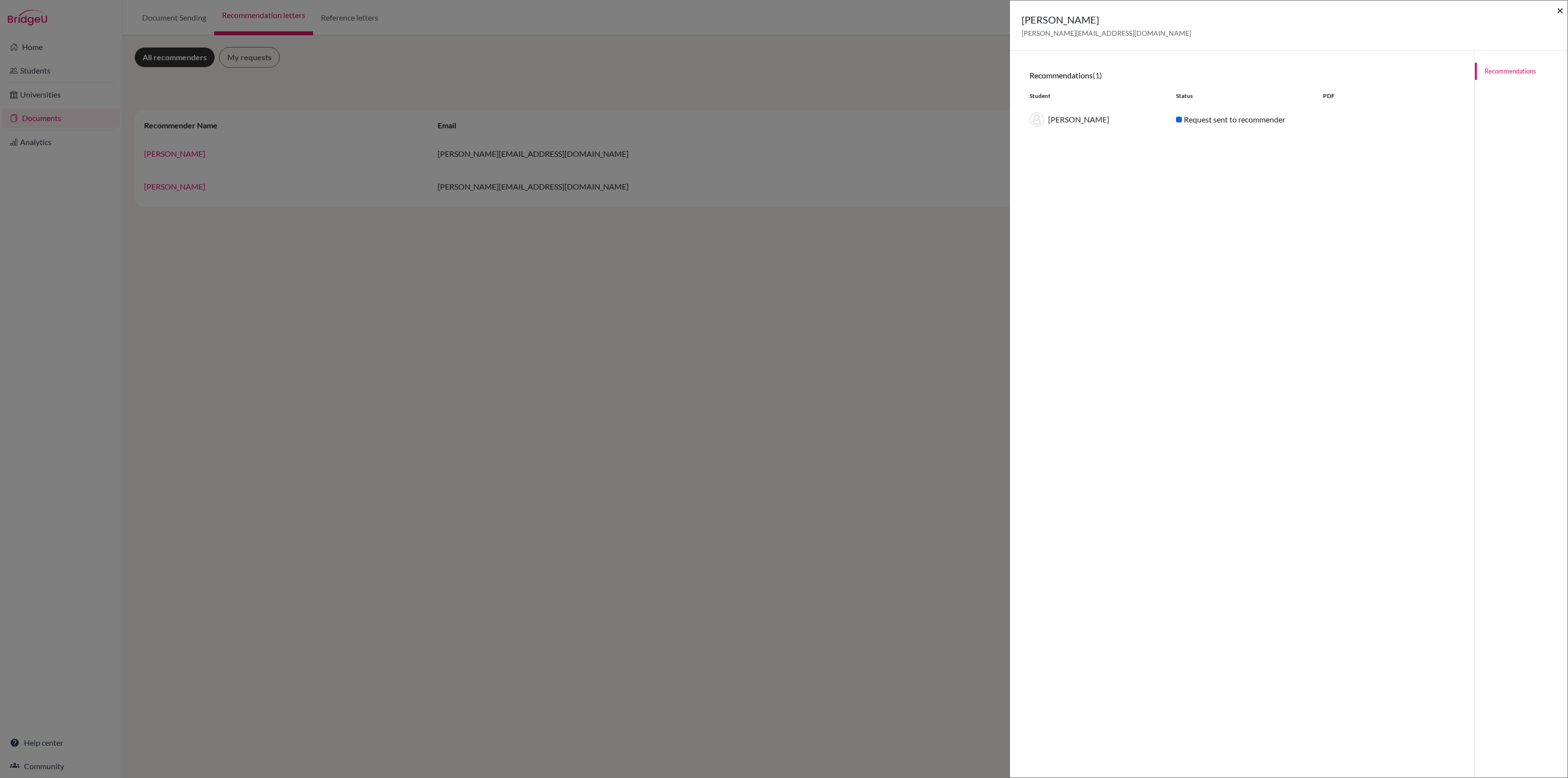
click at [1557, 10] on span "×" at bounding box center [1560, 10] width 7 height 14
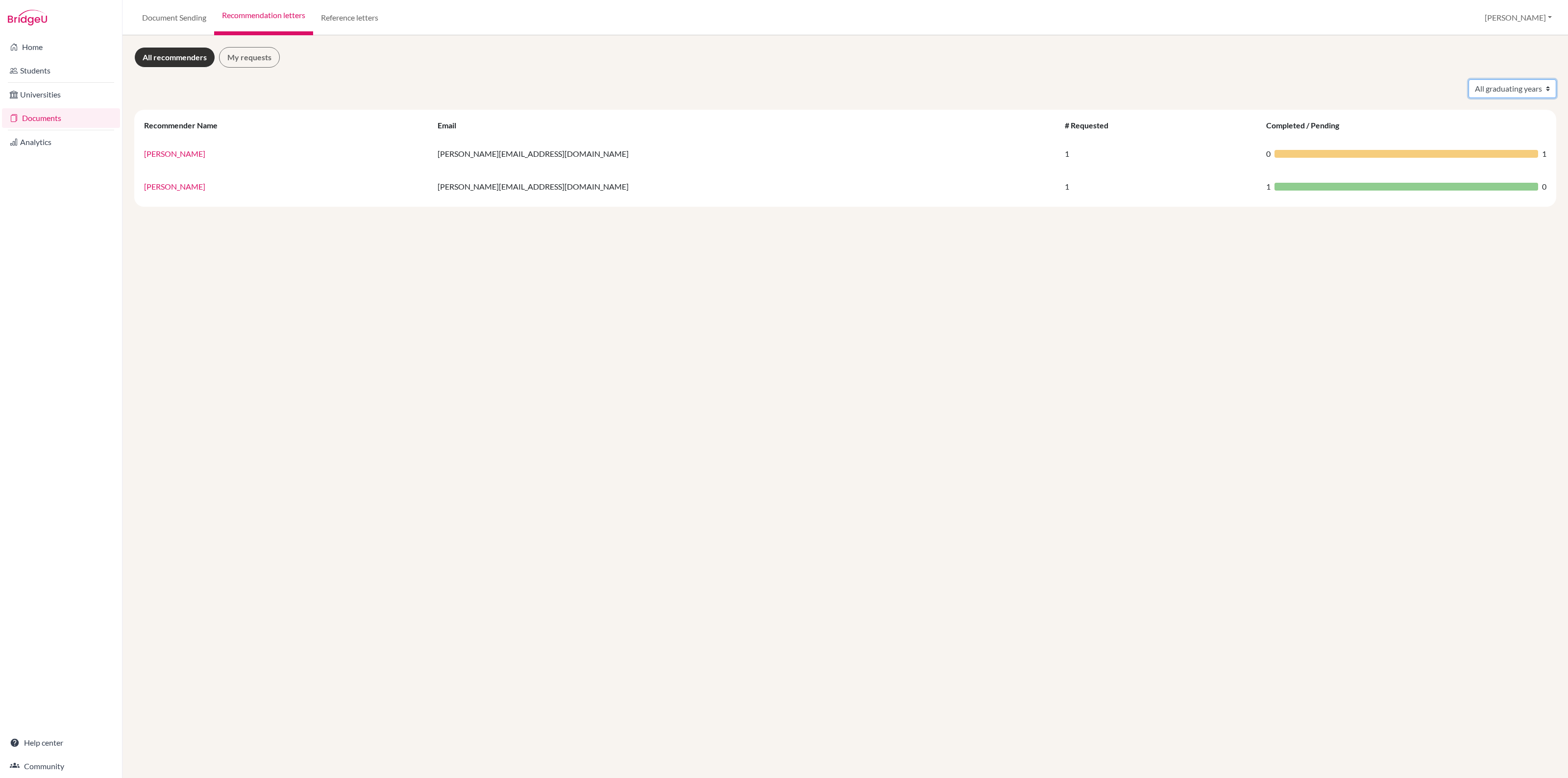
click at [1490, 81] on select "All graduating years 2025" at bounding box center [1513, 88] width 88 height 18
click at [1026, 66] on div "All recommenders My requests" at bounding box center [845, 58] width 1422 height 21
click at [50, 50] on link "Home" at bounding box center [61, 47] width 118 height 19
